Goal: Check status

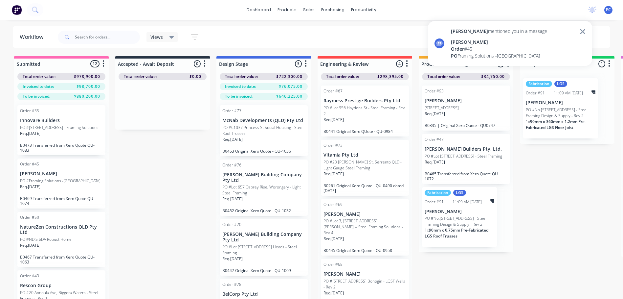
scroll to position [26, 0]
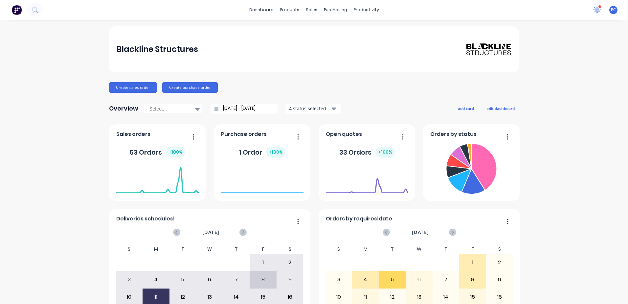
click at [595, 11] on icon at bounding box center [598, 9] width 6 height 5
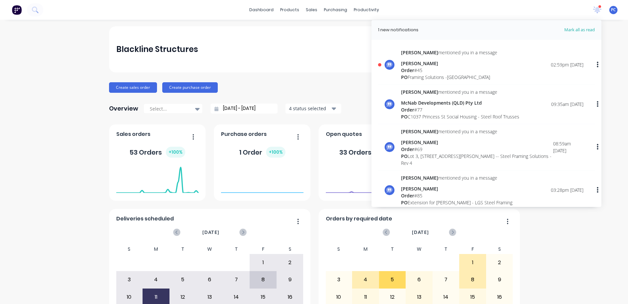
click at [417, 72] on div "Order # 45" at bounding box center [449, 70] width 96 height 7
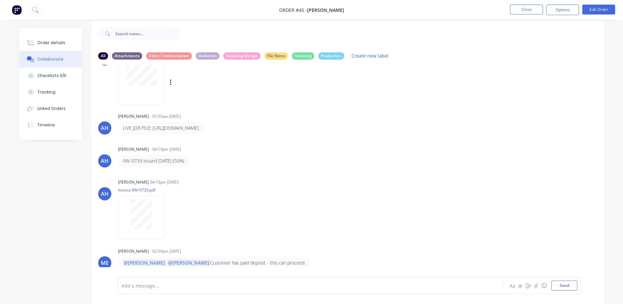
scroll to position [10, 0]
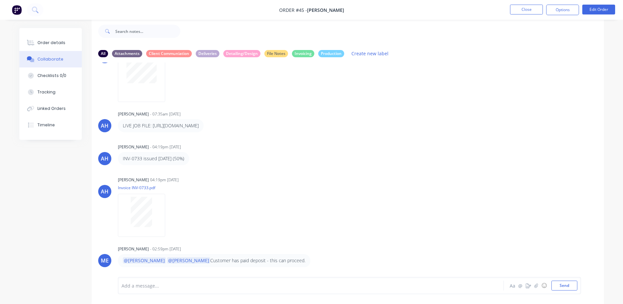
click at [144, 122] on p "LIVE JOB FILE: [URL][DOMAIN_NAME]" at bounding box center [161, 125] width 76 height 7
click at [163, 134] on div "AH [PERSON_NAME] - 07:33am [DATE] Sketches AH [PERSON_NAME] 07:33am [DATE] Roch…" at bounding box center [348, 164] width 512 height 204
click at [156, 124] on p "LIVE JOB FILE: [URL][DOMAIN_NAME]" at bounding box center [161, 125] width 76 height 7
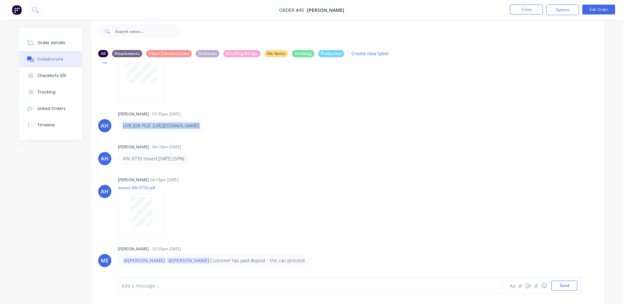
click at [157, 125] on p "LIVE JOB FILE: [URL][DOMAIN_NAME]" at bounding box center [161, 125] width 76 height 7
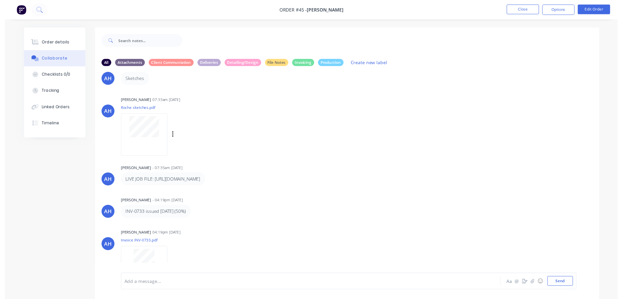
scroll to position [0, 0]
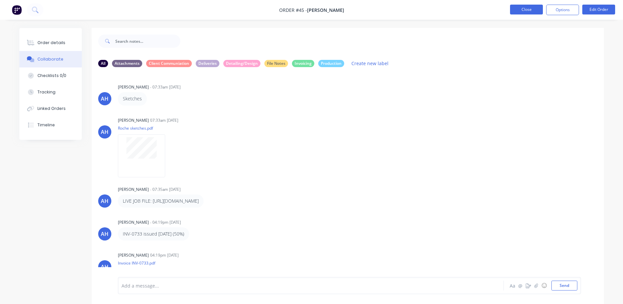
click at [522, 10] on button "Close" at bounding box center [526, 10] width 33 height 10
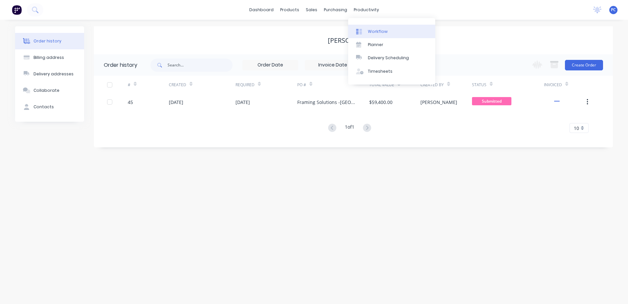
click at [370, 31] on div "Workflow" at bounding box center [378, 32] width 20 height 6
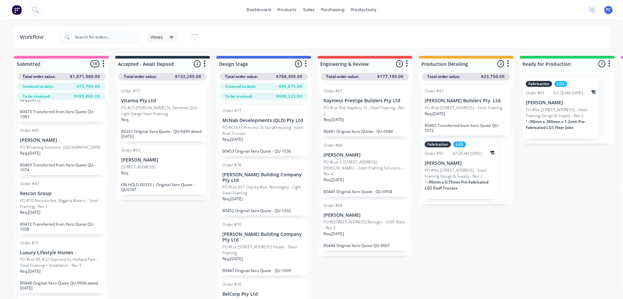
scroll to position [164, 0]
click at [61, 148] on p "PO #Framing Solutions -[GEOGRAPHIC_DATA]" at bounding box center [60, 146] width 80 height 6
